Goal: Information Seeking & Learning: Learn about a topic

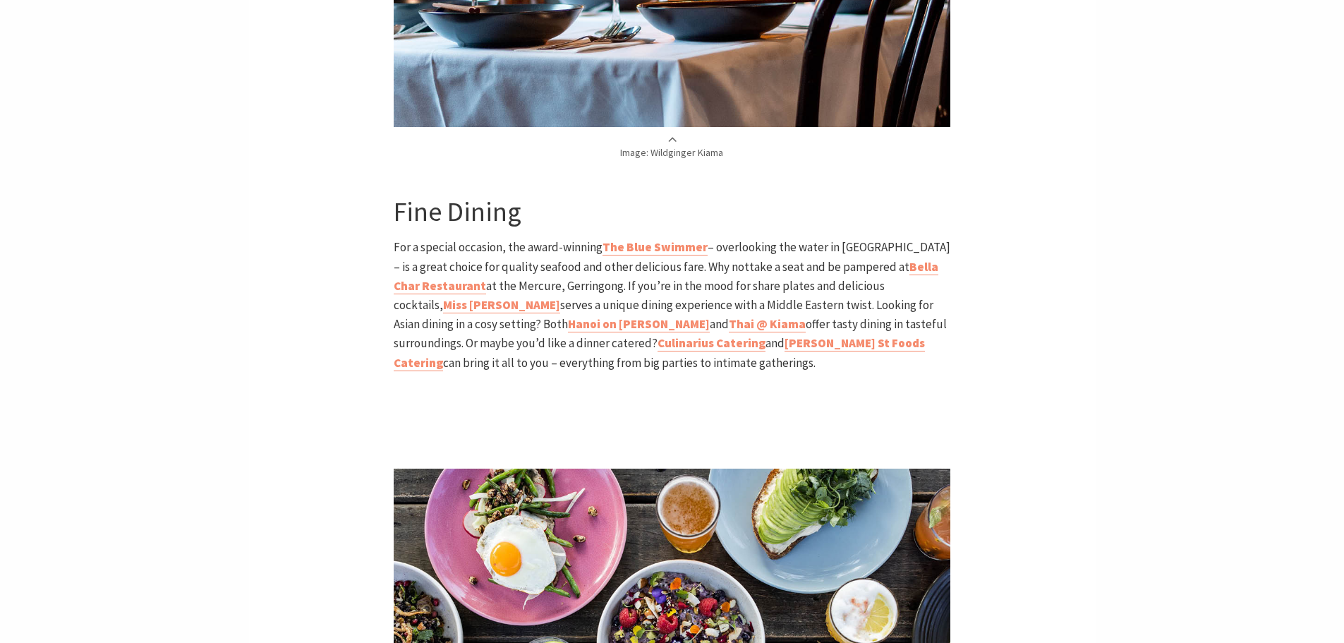
scroll to position [2583, 0]
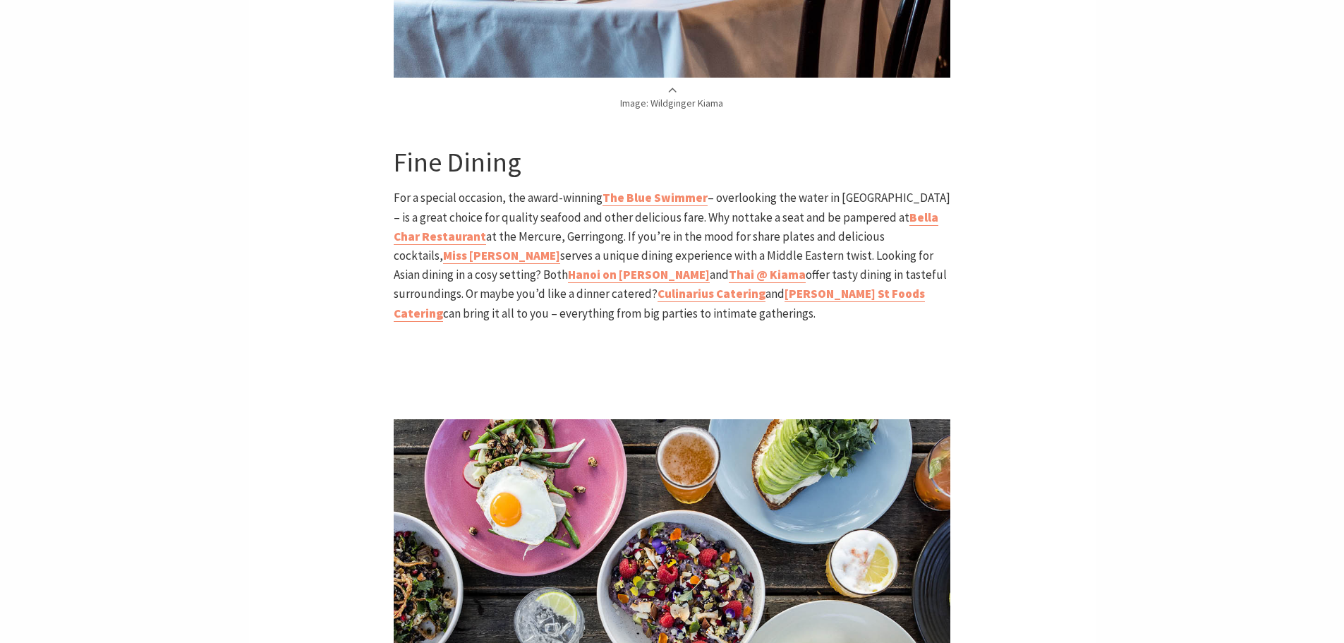
click at [358, 222] on div "Home Articles A food lover’s tour of Kiama A food lover’s tour of Kiama If the …" at bounding box center [672, 50] width 847 height 4589
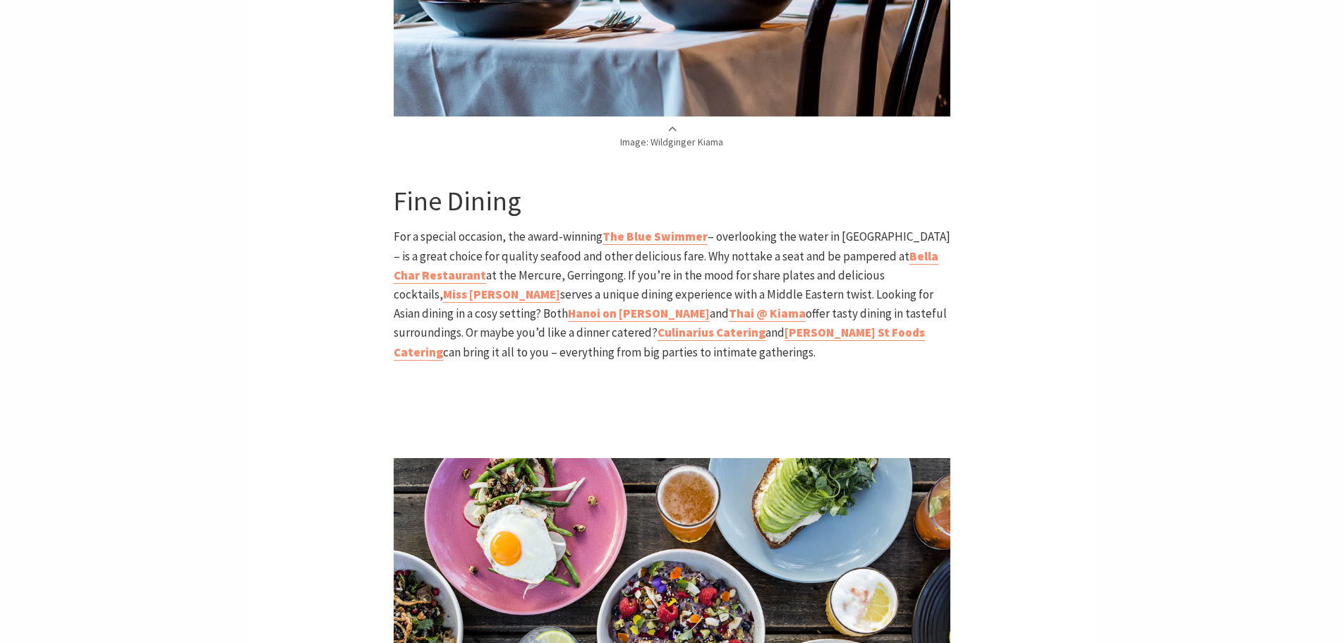
scroll to position [2543, 0]
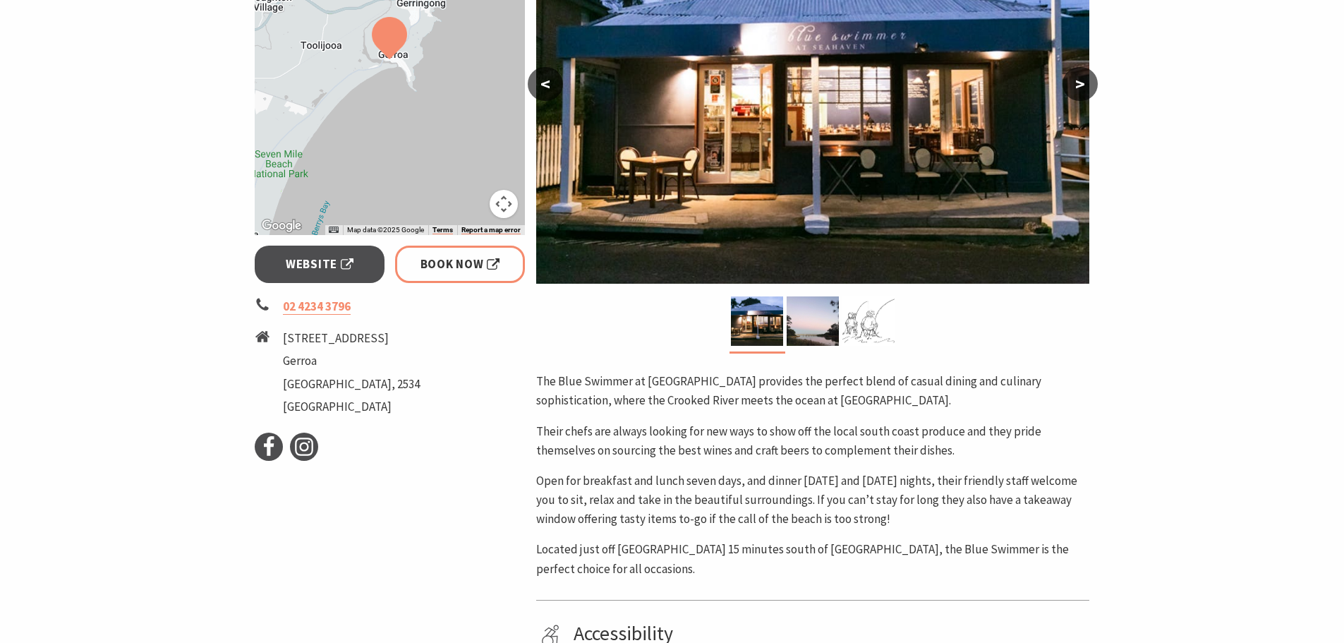
scroll to position [341, 0]
click at [289, 258] on span "Website" at bounding box center [320, 264] width 68 height 19
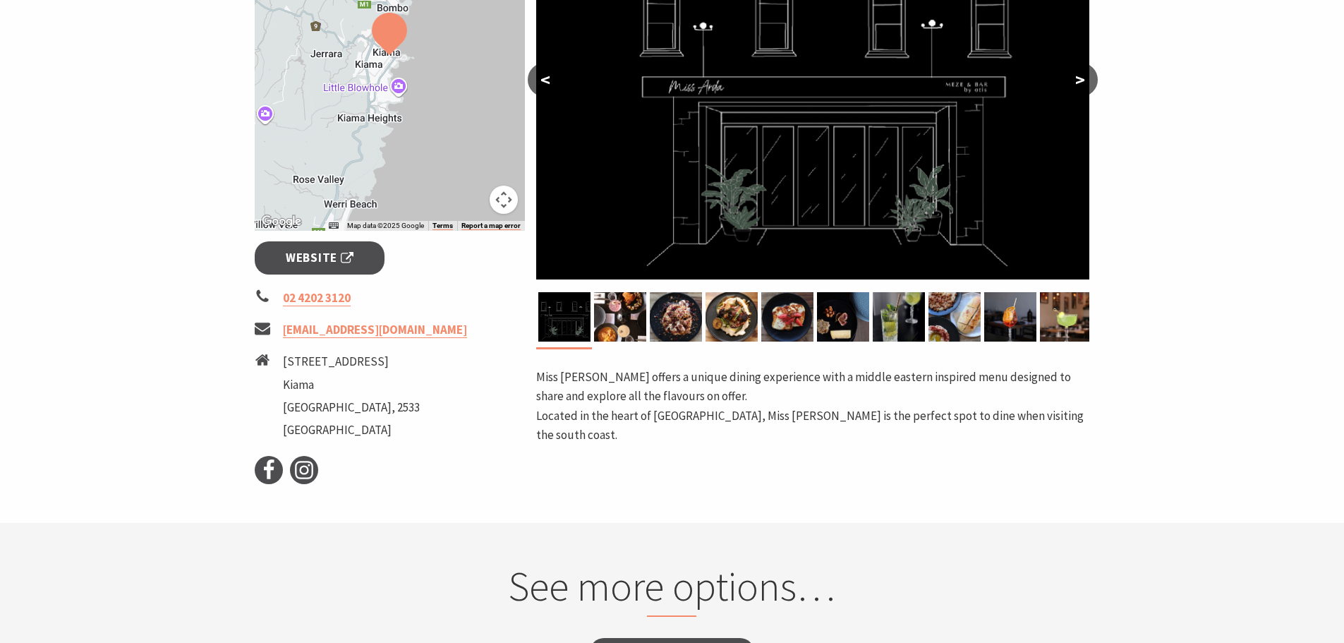
scroll to position [350, 0]
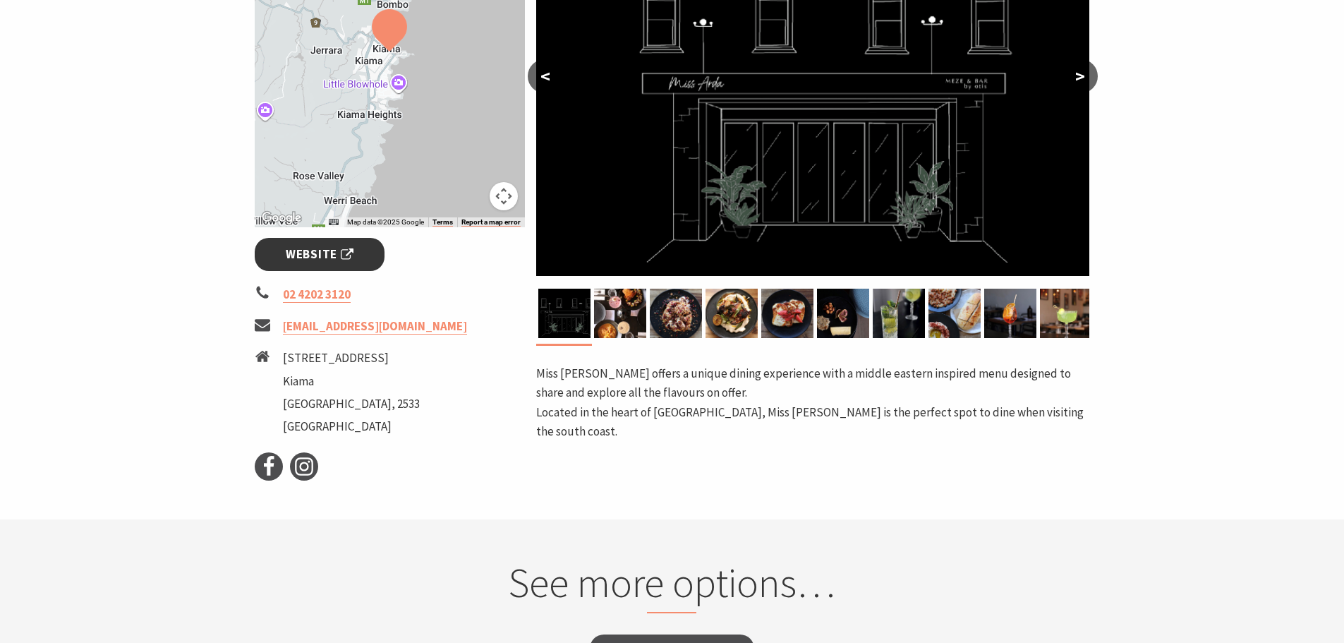
click at [306, 263] on span "Website" at bounding box center [320, 254] width 68 height 19
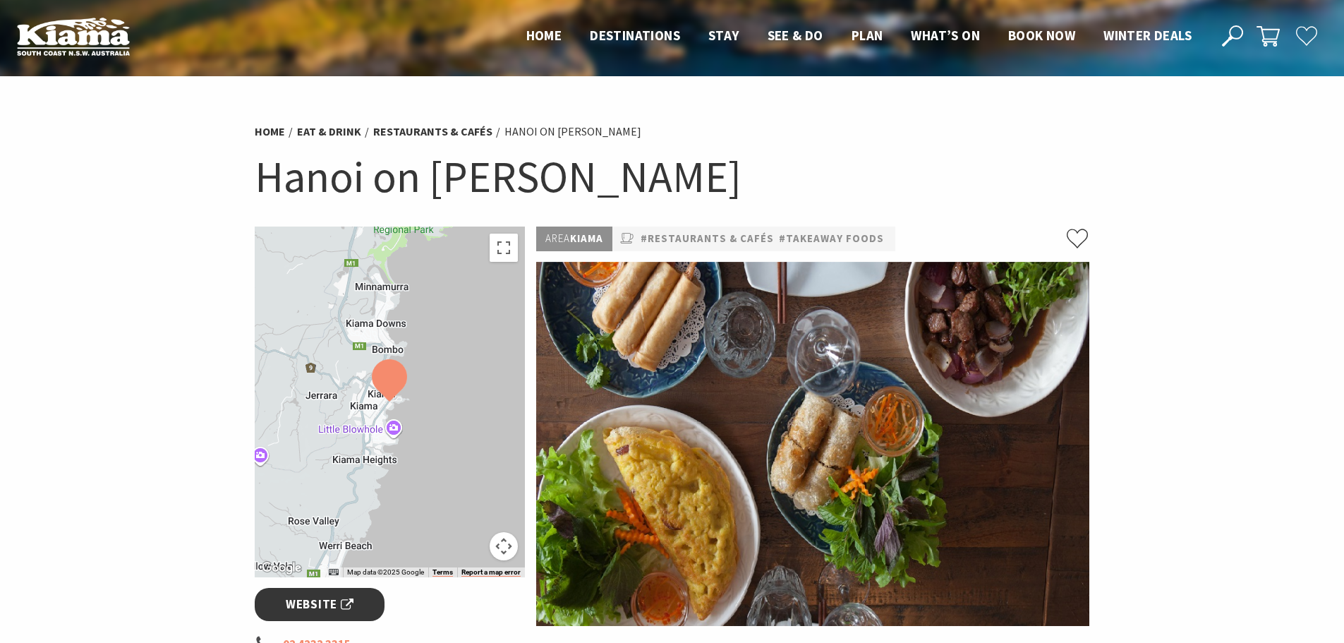
click at [293, 602] on span "Website" at bounding box center [320, 604] width 68 height 19
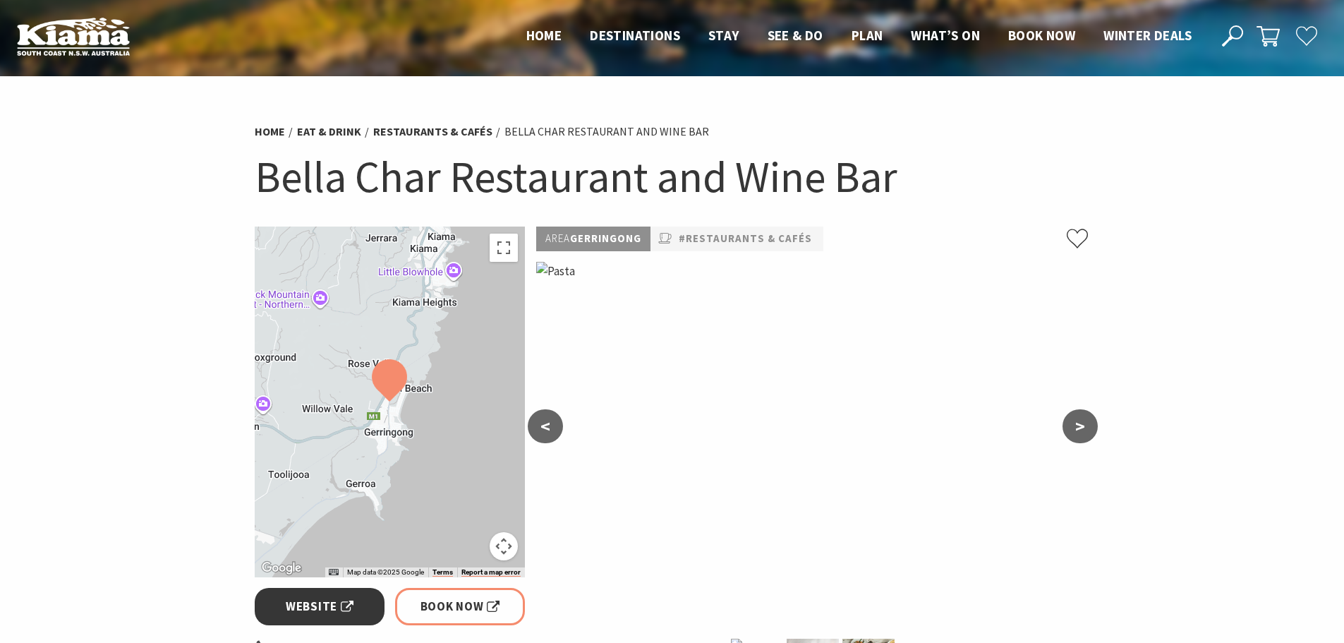
click at [290, 606] on span "Website" at bounding box center [320, 606] width 68 height 19
